Goal: Transaction & Acquisition: Purchase product/service

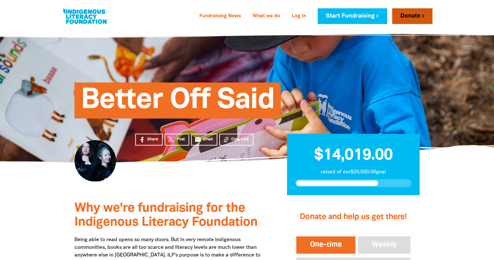
click at [417, 20] on link "Donate" at bounding box center [412, 16] width 40 height 16
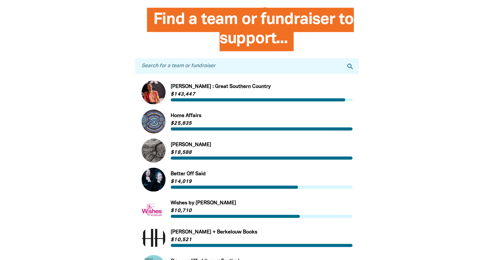
scroll to position [184, 0]
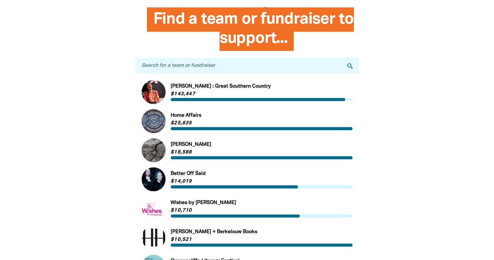
click at [349, 67] on icon "search" at bounding box center [351, 66] width 8 height 8
click at [212, 175] on link "Link to Better Off Said" at bounding box center [247, 179] width 211 height 24
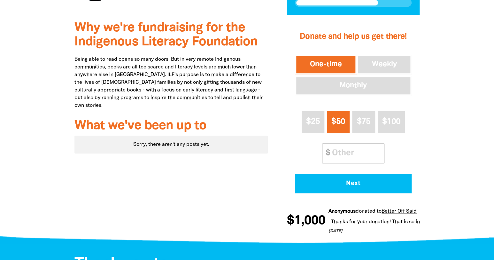
scroll to position [182, 0]
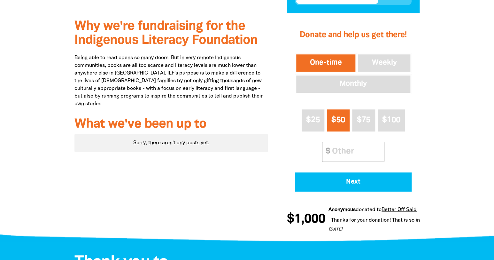
click at [312, 62] on button "One-time" at bounding box center [326, 63] width 62 height 20
click at [331, 153] on input "Other Amount" at bounding box center [356, 152] width 57 height 20
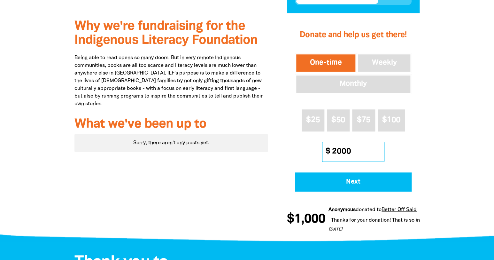
scroll to position [176, 0]
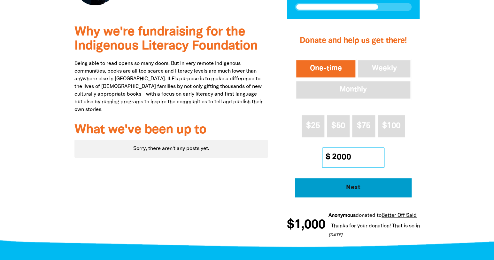
type input "2000"
click at [337, 186] on span "Next" at bounding box center [353, 187] width 99 height 6
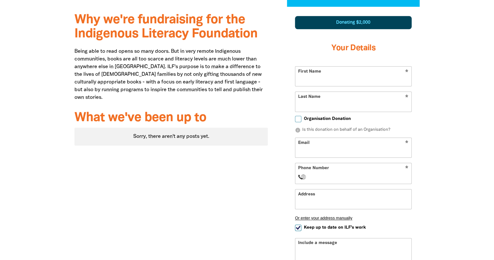
scroll to position [189, 0]
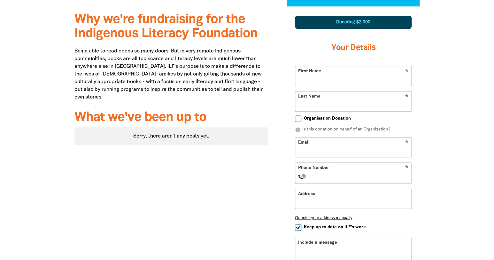
click at [339, 75] on input "First Name" at bounding box center [353, 76] width 116 height 20
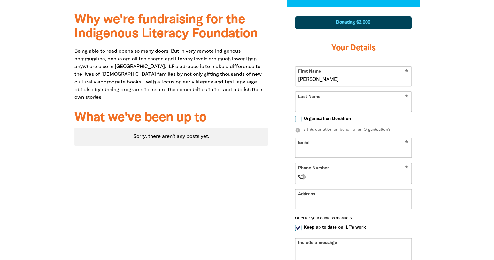
type input "[PERSON_NAME]"
click at [329, 104] on input "Last Name" at bounding box center [353, 102] width 116 height 20
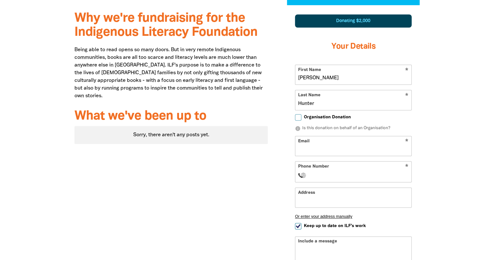
type input "Hunter"
click at [313, 151] on input "Email" at bounding box center [353, 146] width 116 height 20
type input "[EMAIL_ADDRESS][DOMAIN_NAME]"
click at [317, 173] on input "Phone Number" at bounding box center [360, 175] width 98 height 8
type input "[PHONE_NUMBER]"
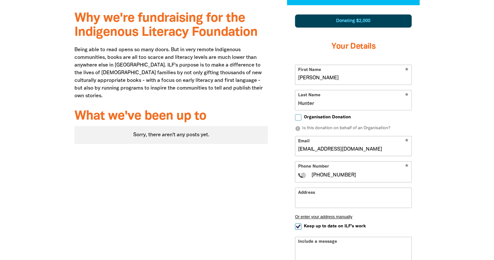
click at [322, 193] on input "Address" at bounding box center [353, 198] width 116 height 20
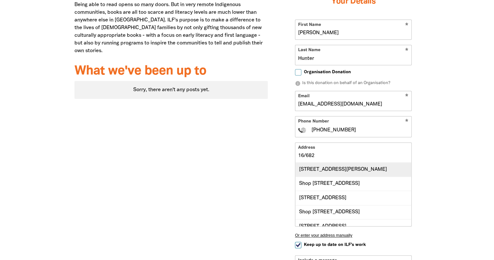
scroll to position [1, 0]
click at [375, 168] on div "[STREET_ADDRESS][PERSON_NAME]" at bounding box center [353, 168] width 116 height 14
type input "[STREET_ADDRESS][PERSON_NAME]"
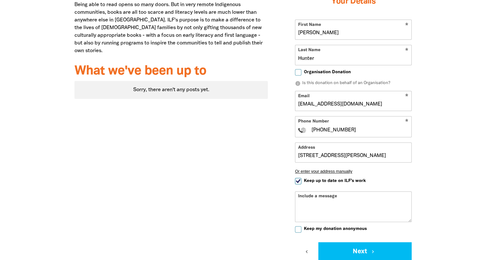
click at [362, 198] on div "Include a message" at bounding box center [353, 206] width 117 height 31
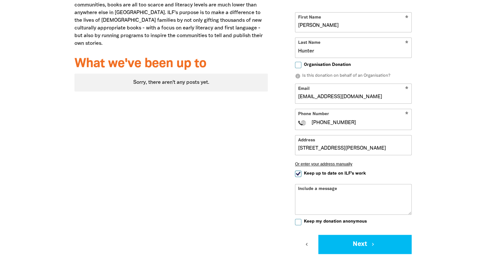
click at [322, 196] on textarea "Include a message" at bounding box center [353, 204] width 116 height 20
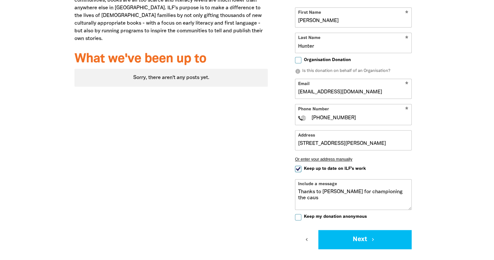
scroll to position [239, 0]
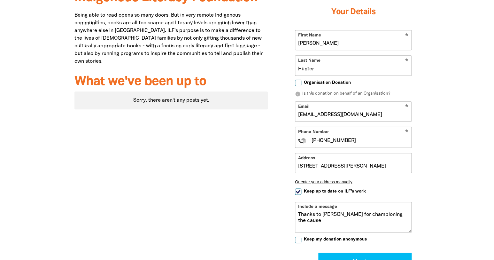
click at [318, 221] on textarea "Thanks to [PERSON_NAME] for championing the cause" at bounding box center [353, 222] width 116 height 20
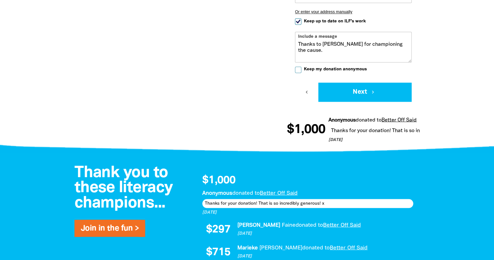
scroll to position [402, 0]
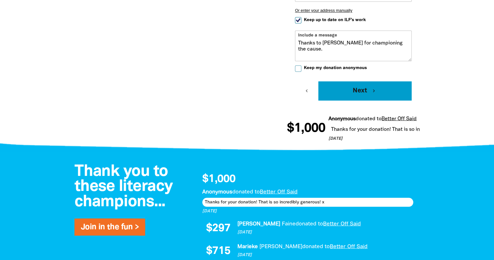
type textarea "Thanks to [PERSON_NAME] for championing the cause."
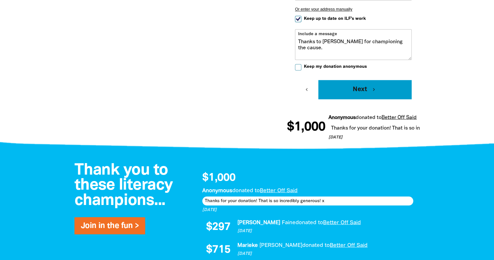
click at [376, 91] on icon "chevron_right" at bounding box center [374, 90] width 6 height 6
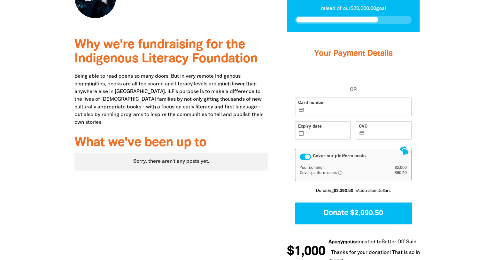
scroll to position [166, 0]
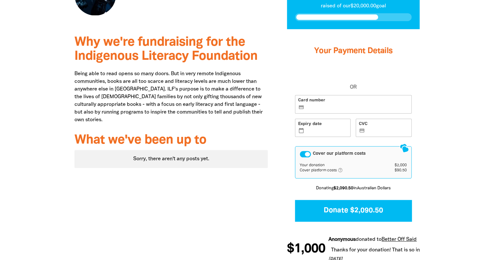
click at [309, 153] on div "Cover our platform costs" at bounding box center [305, 154] width 11 height 6
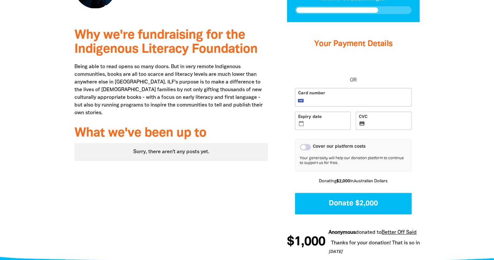
scroll to position [174, 0]
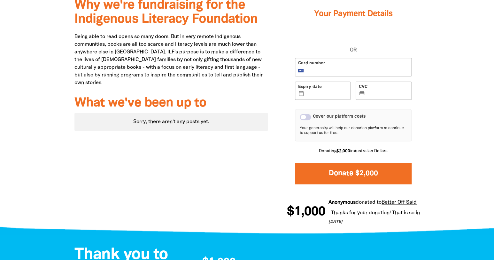
click at [364, 175] on button "Donate $2,000" at bounding box center [353, 173] width 117 height 21
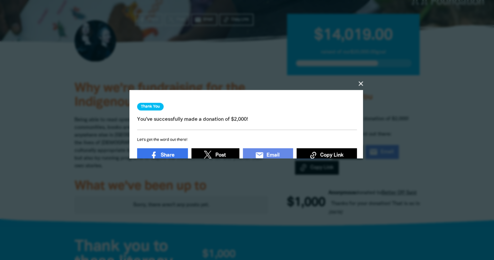
scroll to position [120, 0]
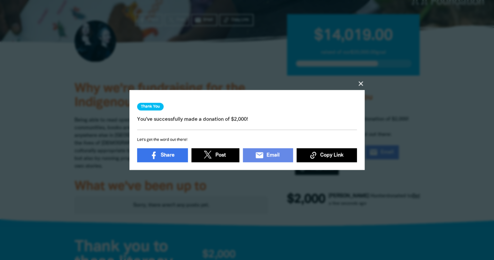
click at [360, 82] on icon "close" at bounding box center [361, 84] width 8 height 8
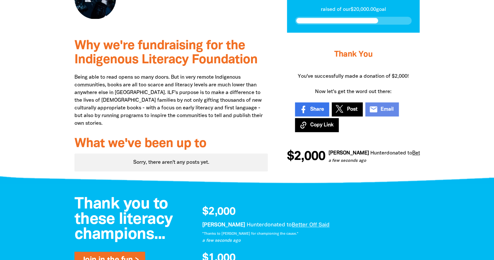
scroll to position [163, 0]
